Goal: Task Accomplishment & Management: Complete application form

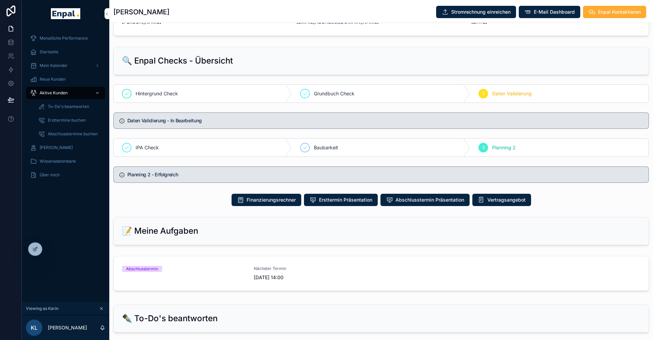
scroll to position [306, 0]
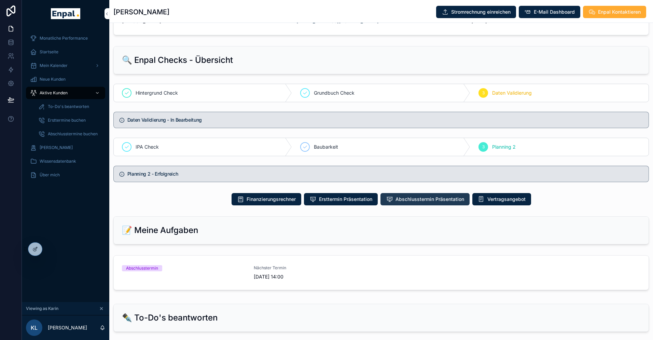
click at [403, 198] on span "Abschlusstermin Präsentation" at bounding box center [429, 199] width 69 height 7
click at [66, 224] on div "Monatliche Performance Startseite Mein Kalender Neue Kunden Aktive Kunden To-Do…" at bounding box center [65, 164] width 87 height 274
click at [50, 249] on icon at bounding box center [49, 248] width 5 height 5
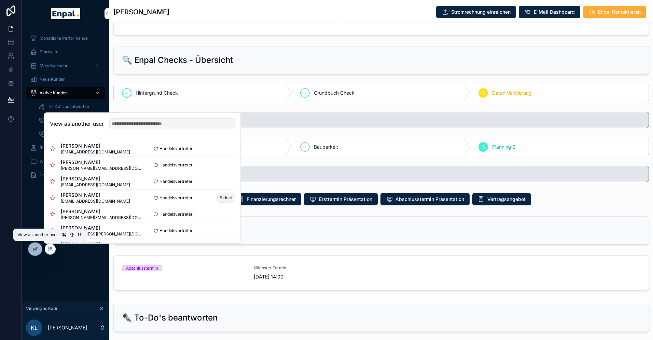
click at [227, 196] on button "Select" at bounding box center [226, 197] width 18 height 10
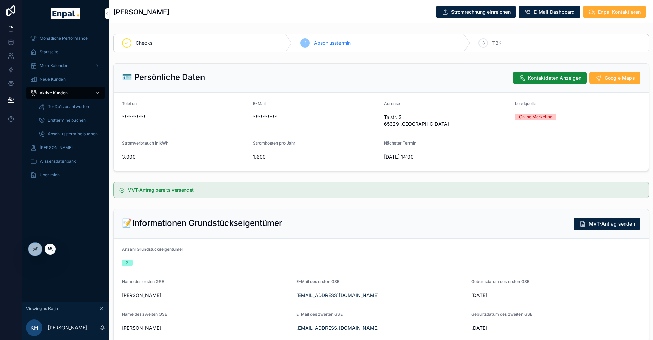
click at [48, 250] on icon at bounding box center [49, 248] width 5 height 5
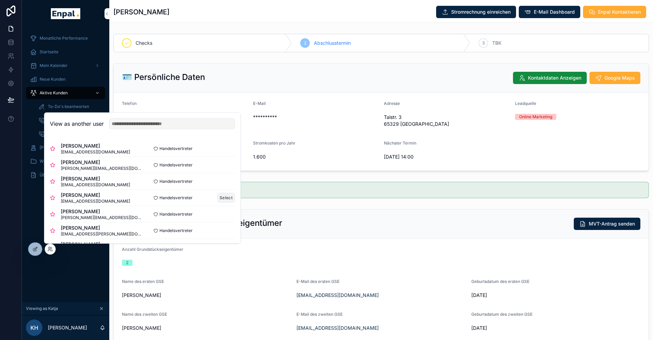
click at [226, 195] on button "Select" at bounding box center [226, 197] width 18 height 10
click at [221, 197] on button "Select" at bounding box center [226, 197] width 18 height 10
click at [224, 197] on button "Select" at bounding box center [226, 197] width 18 height 10
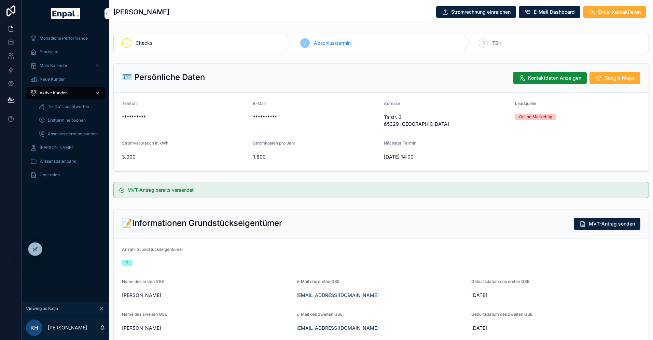
click at [29, 213] on div "Monatliche Performance Startseite Mein Kalender Neue Kunden Aktive Kunden To-Do…" at bounding box center [65, 164] width 87 height 274
click at [57, 91] on span "Aktive Kunden" at bounding box center [54, 92] width 28 height 5
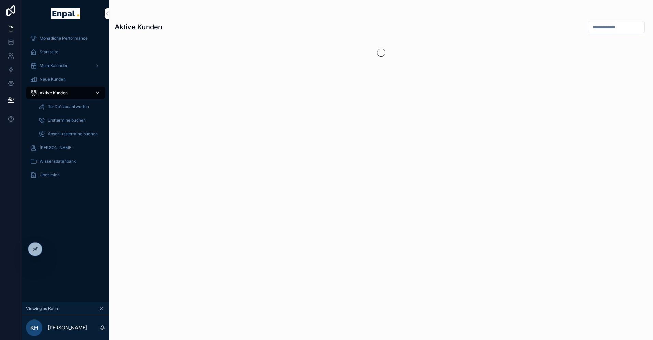
click at [56, 94] on span "Aktive Kunden" at bounding box center [54, 92] width 28 height 5
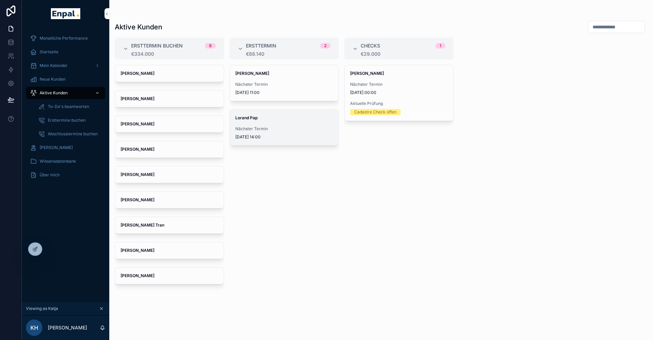
click at [263, 127] on span "Nächster Termin" at bounding box center [284, 128] width 98 height 5
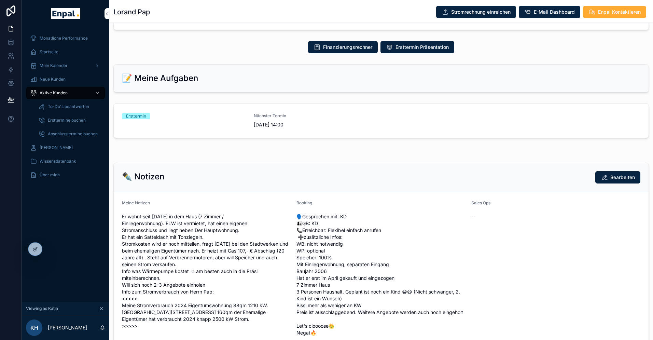
scroll to position [337, 0]
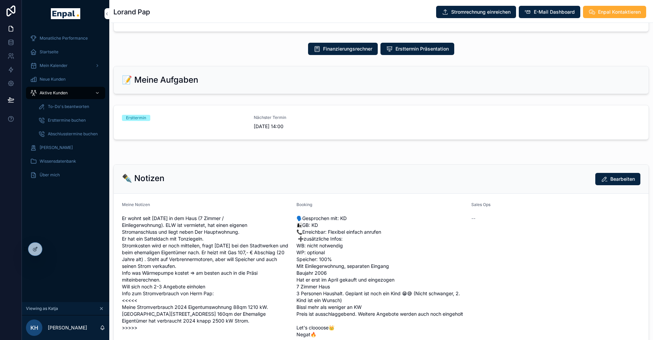
click at [274, 121] on div "Nächster Termin 8.10.2025 14:00" at bounding box center [316, 122] width 124 height 15
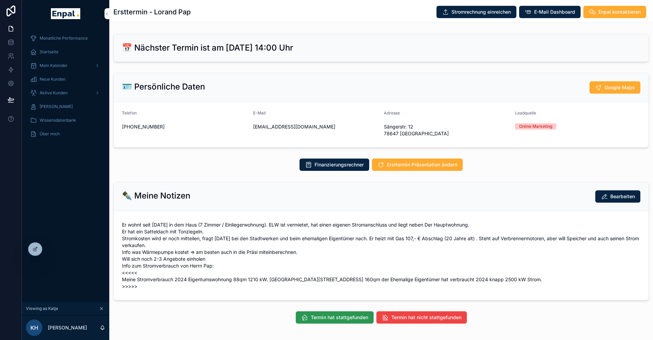
click at [317, 317] on span "Termin hat stattgefunden" at bounding box center [339, 317] width 57 height 7
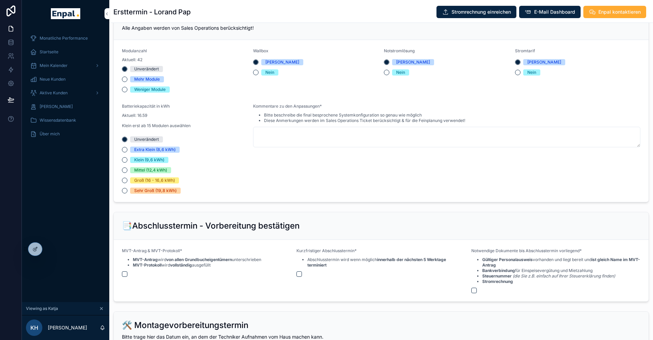
scroll to position [720, 0]
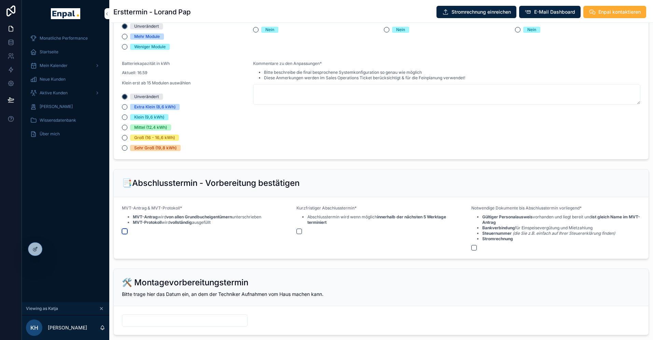
click at [126, 230] on button "scrollable content" at bounding box center [124, 230] width 5 height 5
click at [296, 231] on button "scrollable content" at bounding box center [298, 230] width 5 height 5
click at [475, 247] on button "scrollable content" at bounding box center [473, 247] width 5 height 5
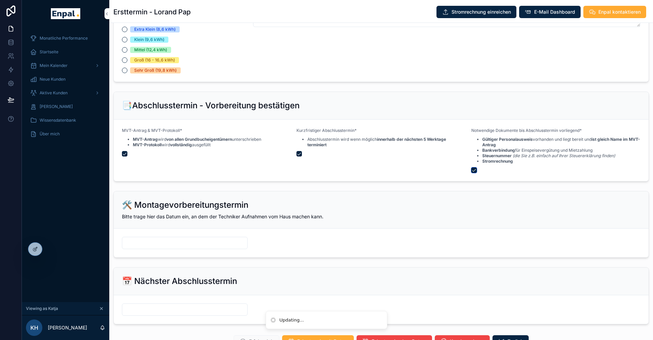
scroll to position [800, 0]
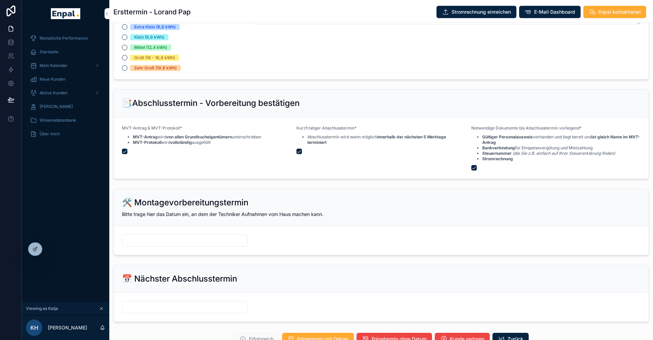
click at [193, 232] on form "scrollable content" at bounding box center [381, 240] width 534 height 29
click at [185, 235] on div "scrollable content" at bounding box center [185, 240] width 126 height 12
click at [185, 239] on input "scrollable content" at bounding box center [184, 240] width 125 height 10
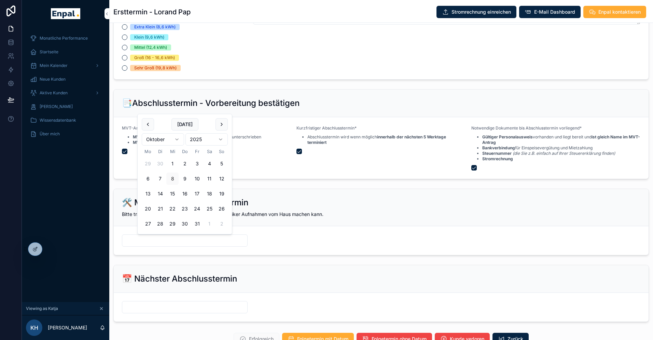
click at [174, 193] on button "15" at bounding box center [172, 193] width 12 height 12
type input "**********"
click at [156, 298] on form "scrollable content" at bounding box center [381, 306] width 534 height 29
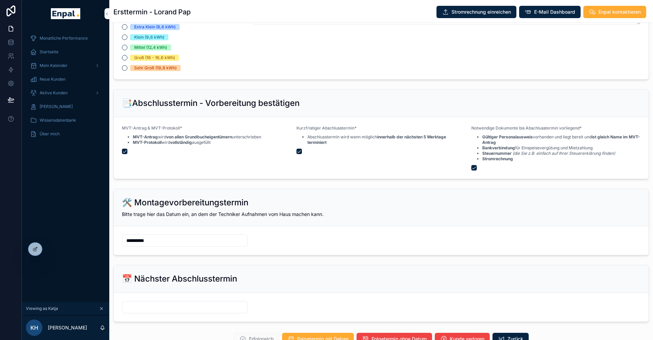
click at [154, 298] on form "scrollable content" at bounding box center [381, 306] width 534 height 29
click at [154, 304] on input "scrollable content" at bounding box center [184, 307] width 125 height 10
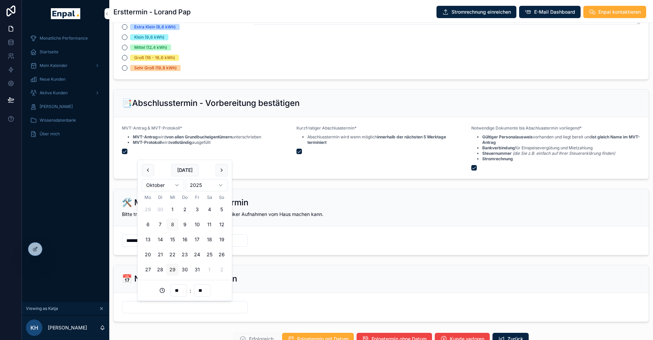
click at [172, 268] on button "29" at bounding box center [172, 269] width 12 height 12
click at [177, 290] on input "**" at bounding box center [179, 290] width 16 height 10
click at [138, 224] on div "14" at bounding box center [178, 224] width 95 height 11
type input "**********"
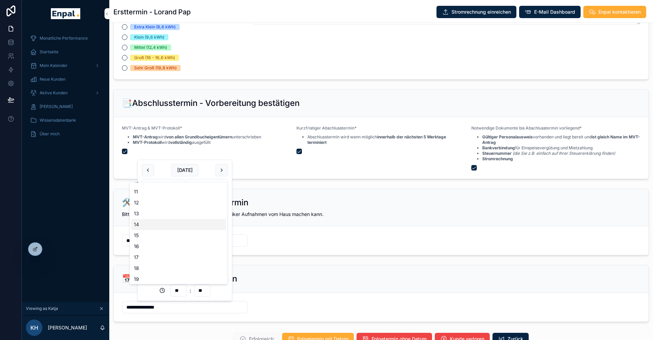
type input "**"
click at [186, 317] on form "**********" at bounding box center [381, 306] width 534 height 29
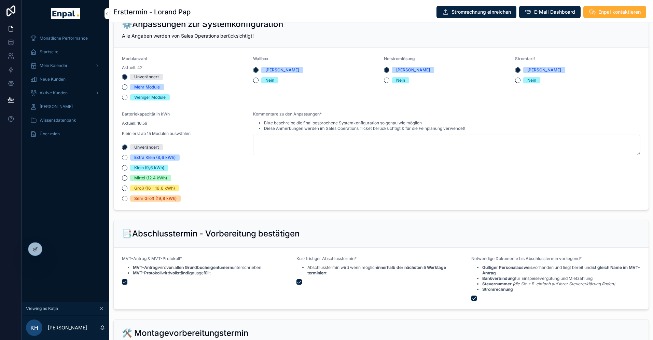
scroll to position [666, 0]
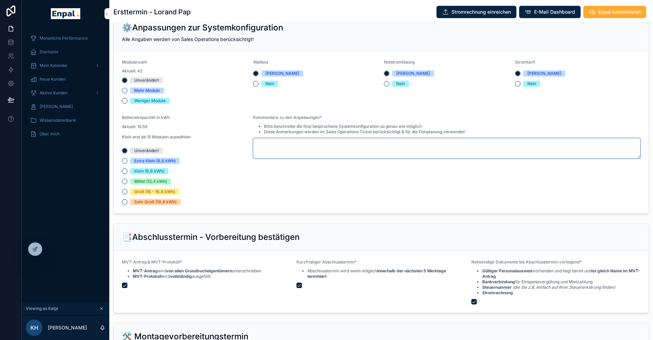
click at [264, 148] on textarea "scrollable content" at bounding box center [446, 148] width 387 height 20
click at [125, 91] on button "Mehr Module" at bounding box center [124, 90] width 5 height 5
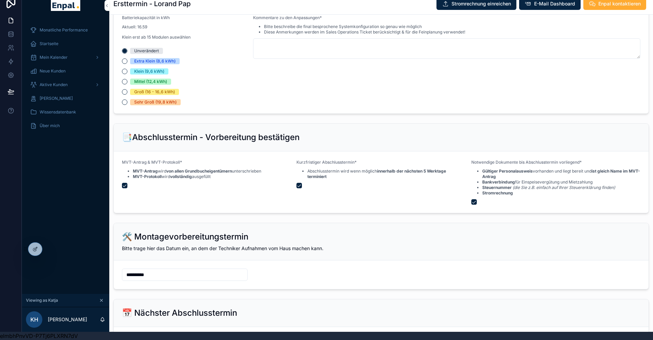
scroll to position [754, 0]
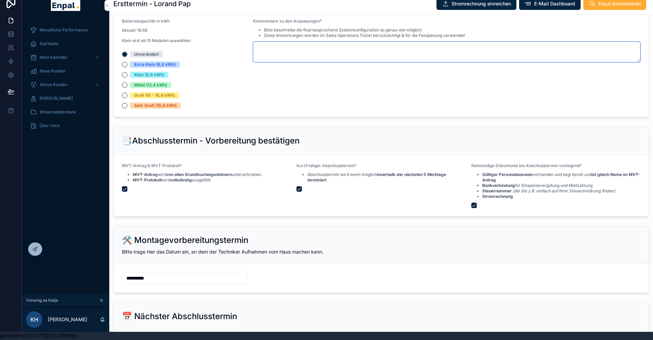
click at [287, 53] on textarea "scrollable content" at bounding box center [446, 52] width 387 height 20
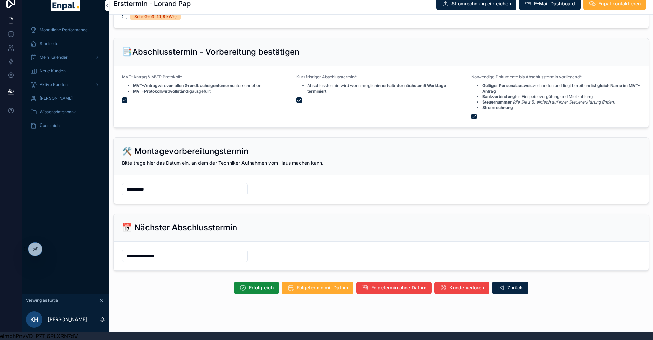
scroll to position [851, 0]
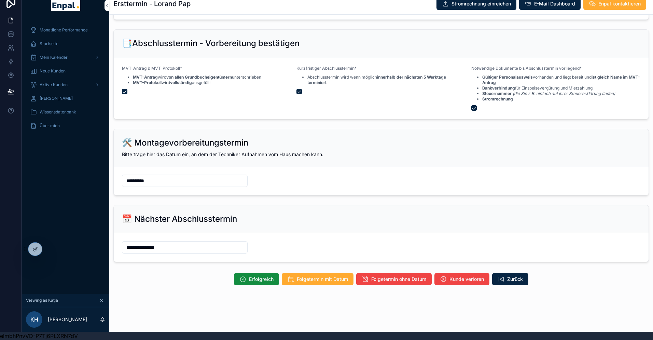
type textarea "*"
click at [246, 281] on button "Erfolgreich" at bounding box center [256, 279] width 45 height 12
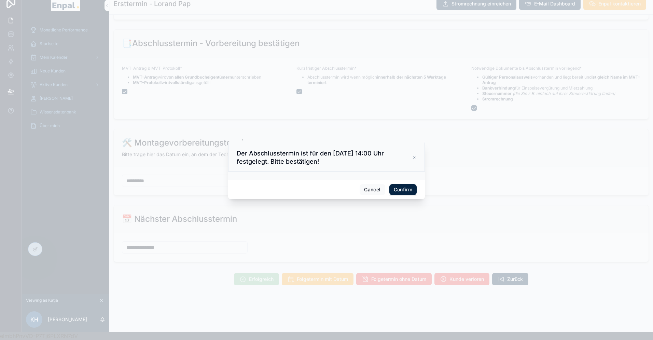
click at [397, 189] on button "Confirm" at bounding box center [402, 189] width 27 height 11
